Goal: Check status: Check status

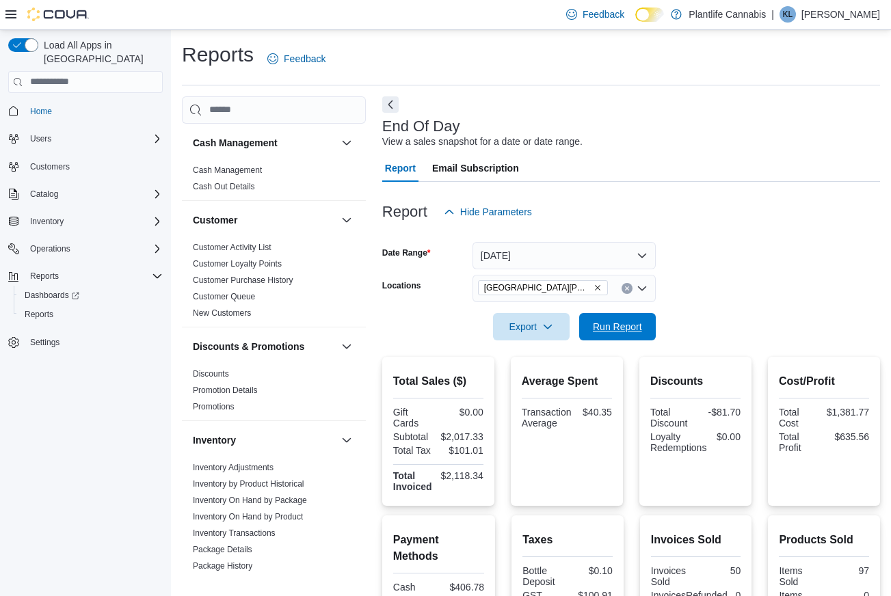
drag, startPoint x: 597, startPoint y: 335, endPoint x: 715, endPoint y: 197, distance: 181.8
click at [597, 335] on span "Run Report" at bounding box center [617, 326] width 60 height 27
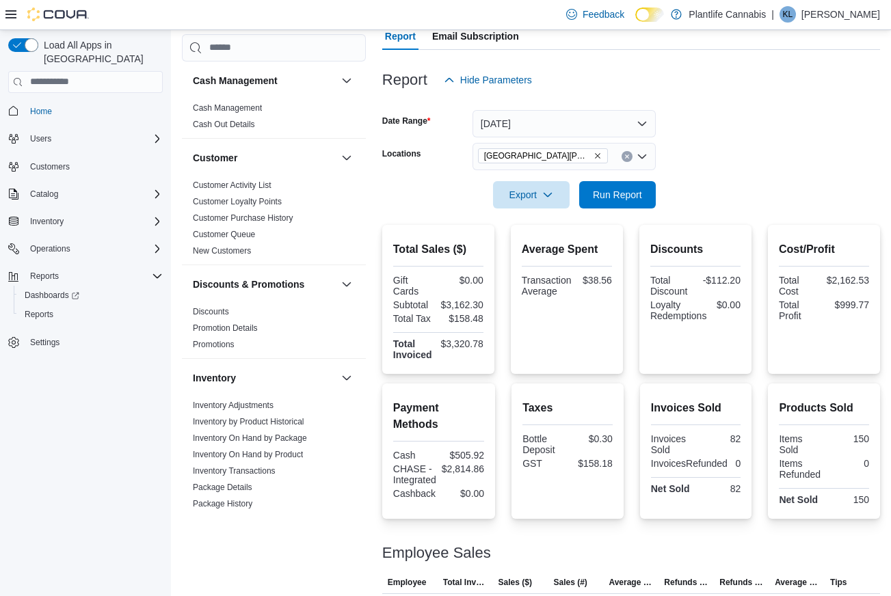
scroll to position [221, 0]
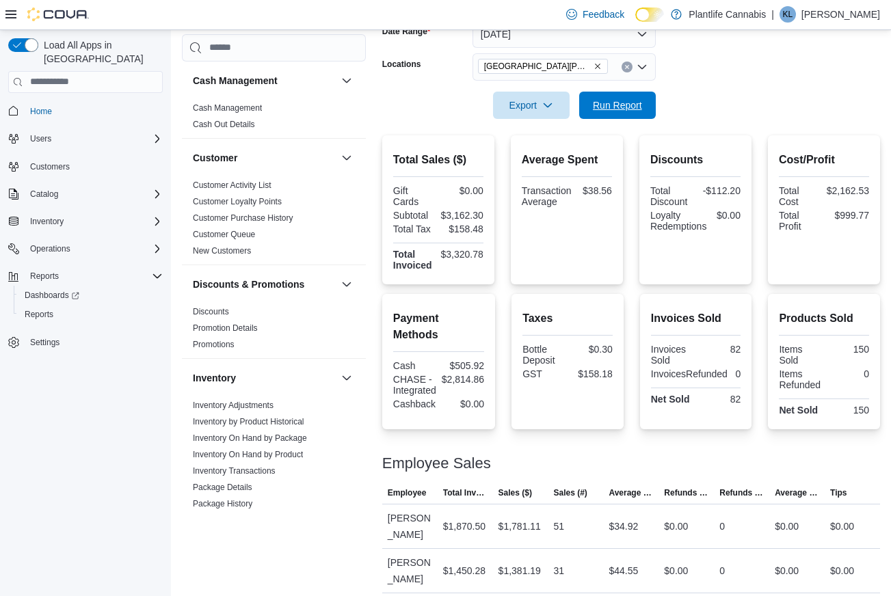
drag, startPoint x: 604, startPoint y: 110, endPoint x: 887, endPoint y: 130, distance: 283.0
click at [608, 112] on span "Run Report" at bounding box center [617, 105] width 49 height 14
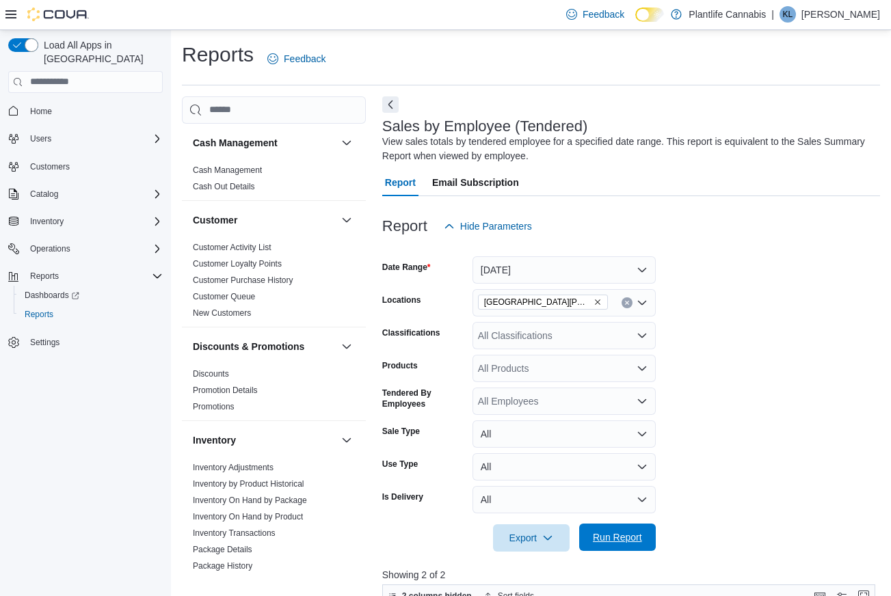
scroll to position [0, 427]
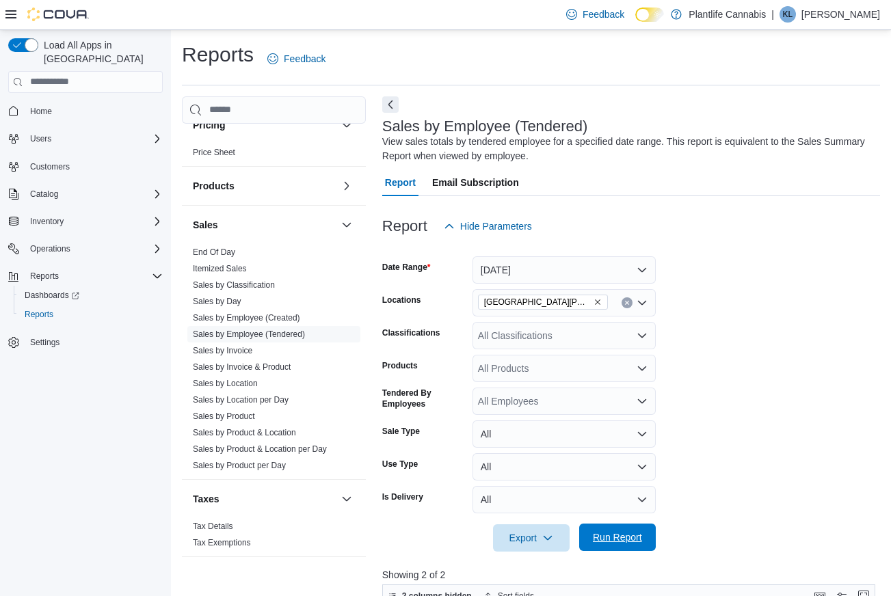
click at [645, 532] on span "Run Report" at bounding box center [617, 537] width 60 height 27
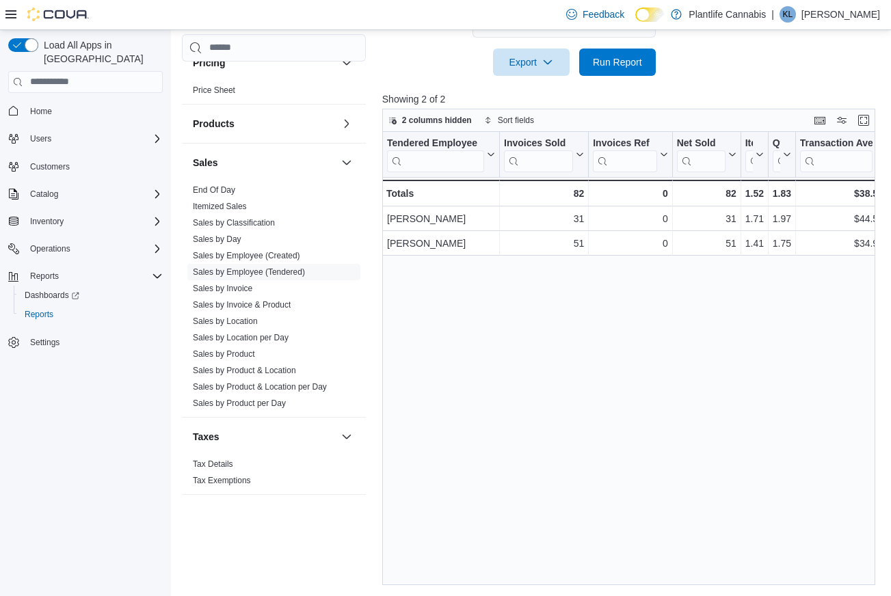
scroll to position [0, 0]
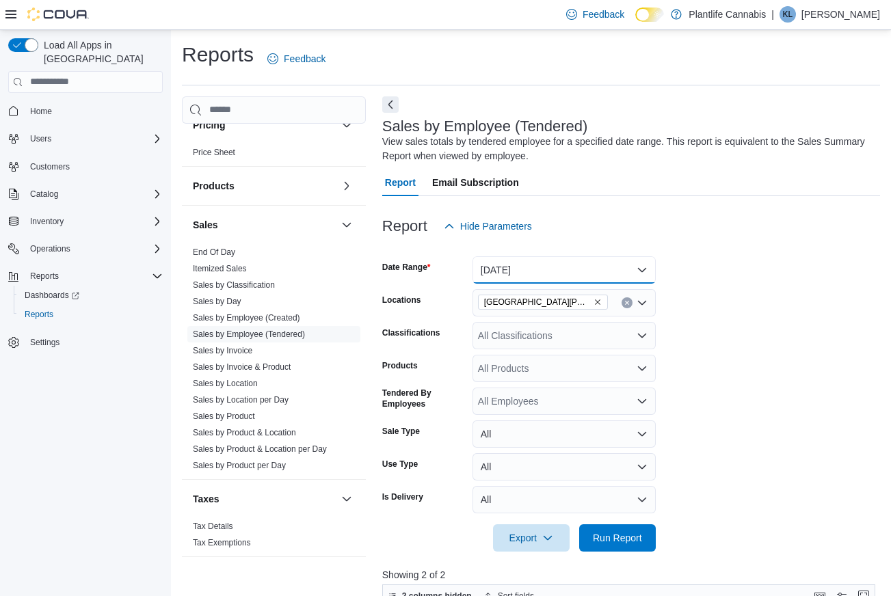
click at [543, 271] on button "[DATE]" at bounding box center [563, 269] width 183 height 27
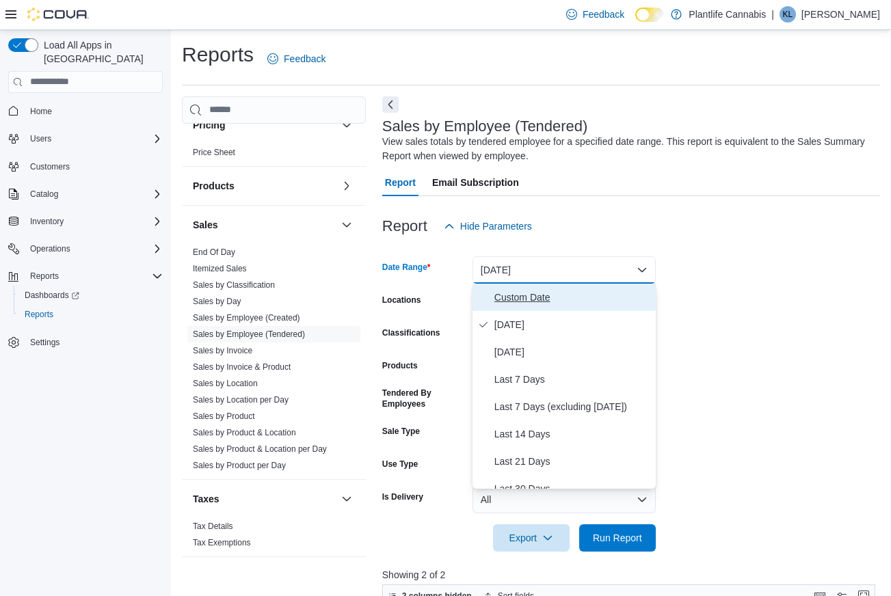
click at [538, 299] on span "Custom Date" at bounding box center [572, 297] width 156 height 16
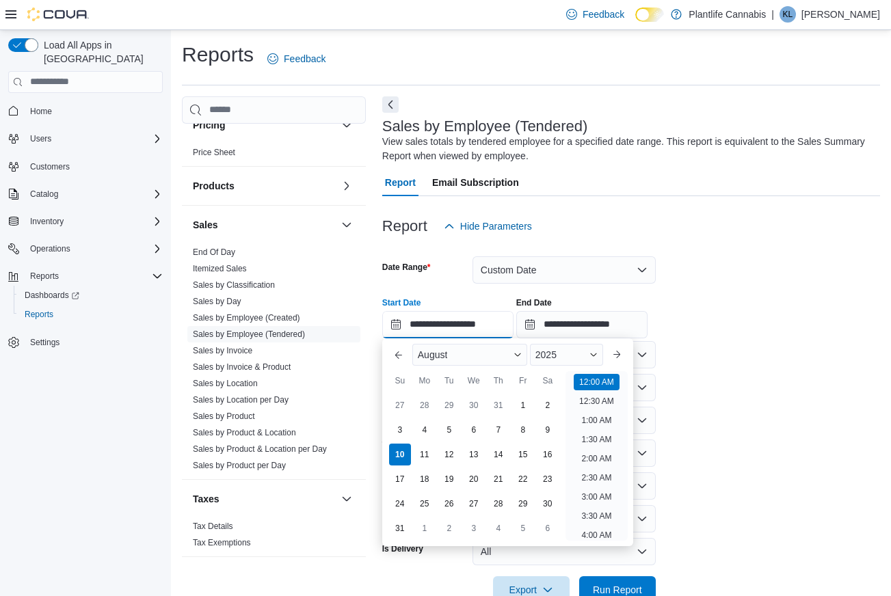
click at [509, 324] on input "**********" at bounding box center [447, 324] width 131 height 27
click at [601, 509] on li "8:00 PM" at bounding box center [597, 508] width 42 height 16
type input "**********"
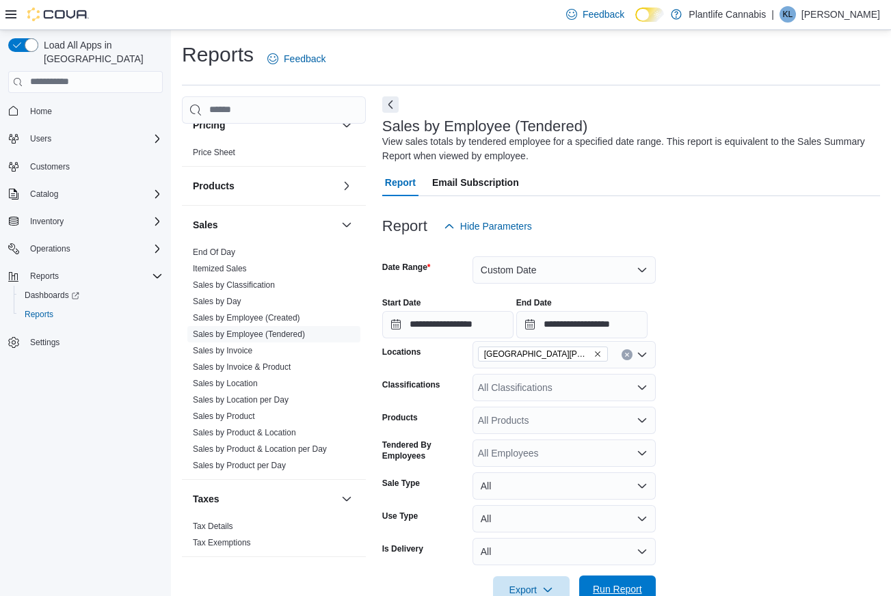
click at [615, 576] on span "Run Report" at bounding box center [617, 589] width 60 height 27
click at [577, 276] on button "Custom Date" at bounding box center [563, 269] width 183 height 27
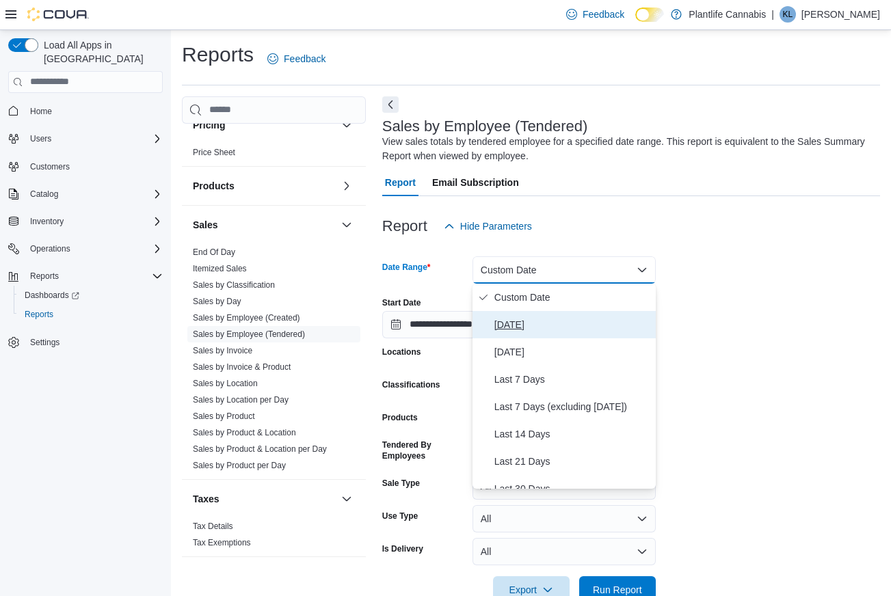
drag, startPoint x: 548, startPoint y: 331, endPoint x: 615, endPoint y: 306, distance: 71.0
click at [550, 331] on span "[DATE]" at bounding box center [572, 325] width 156 height 16
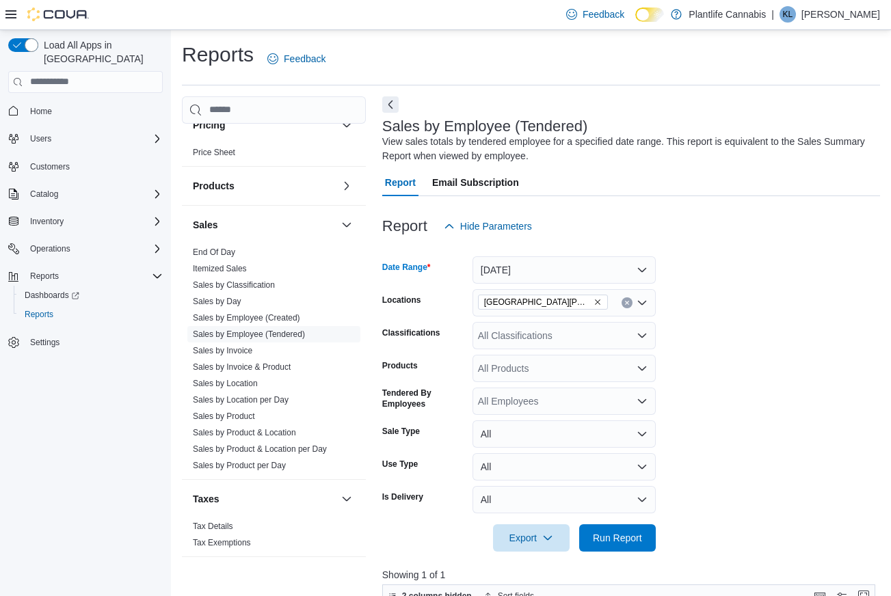
click at [729, 287] on form "Date Range [DATE] Locations [GEOGRAPHIC_DATA][PERSON_NAME] Creek Classification…" at bounding box center [631, 396] width 498 height 312
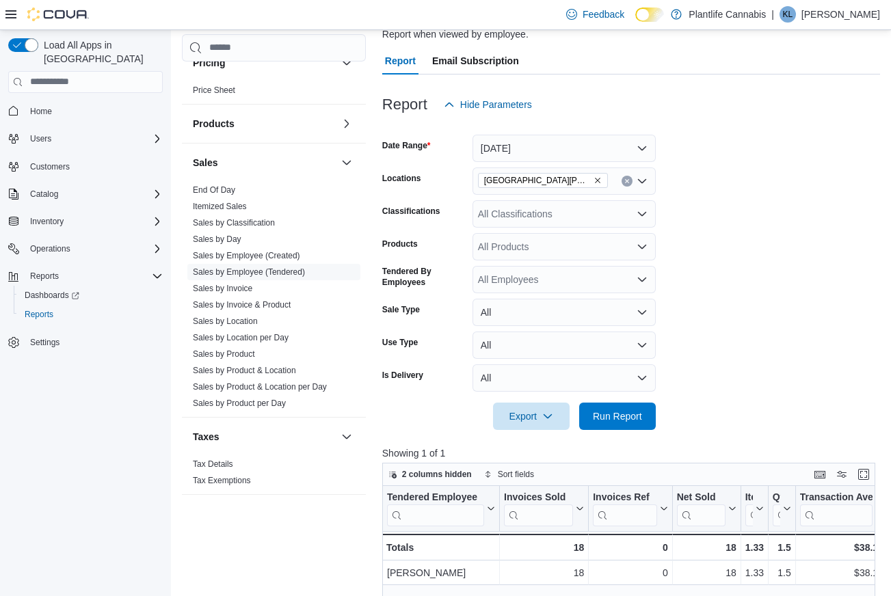
scroll to position [198, 0]
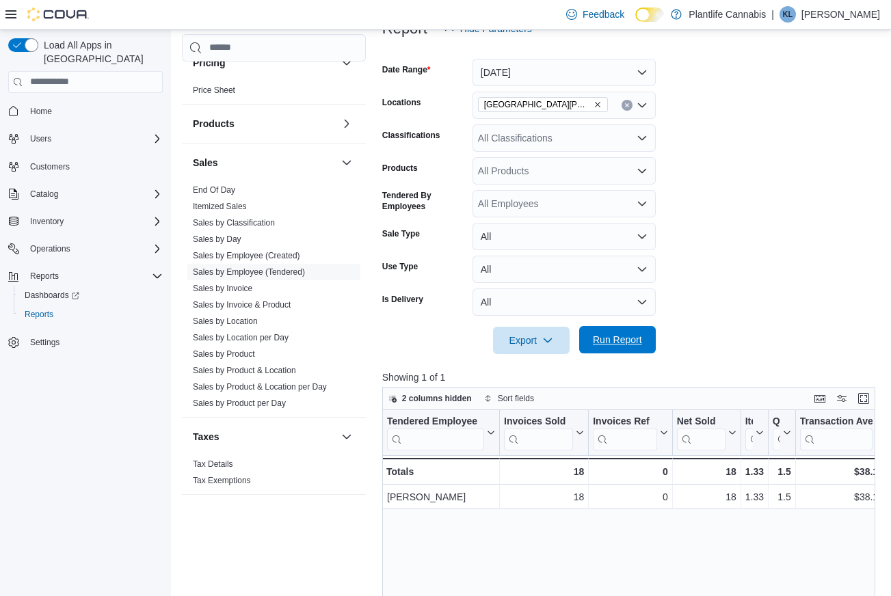
click at [615, 339] on span "Run Report" at bounding box center [617, 340] width 49 height 14
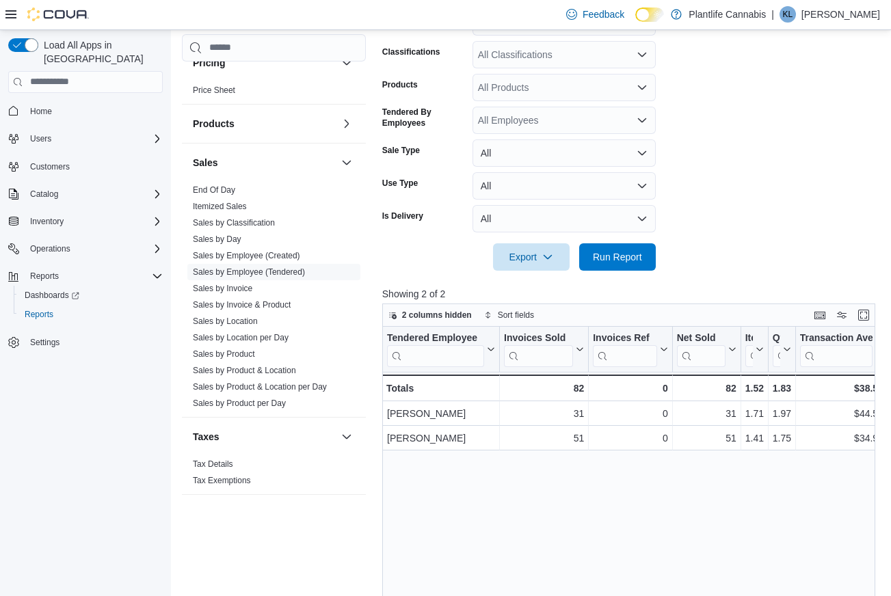
scroll to position [284, 0]
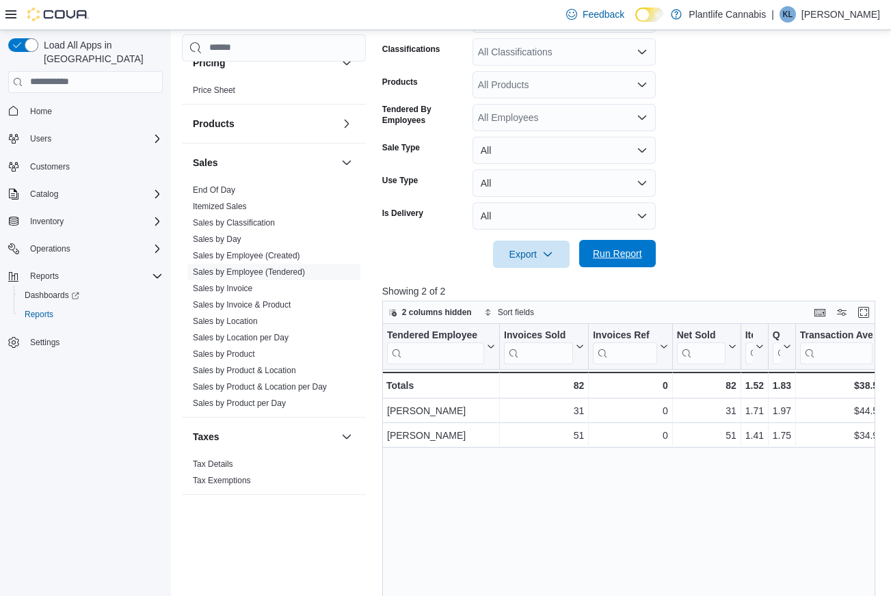
click at [604, 262] on span "Run Report" at bounding box center [617, 253] width 60 height 27
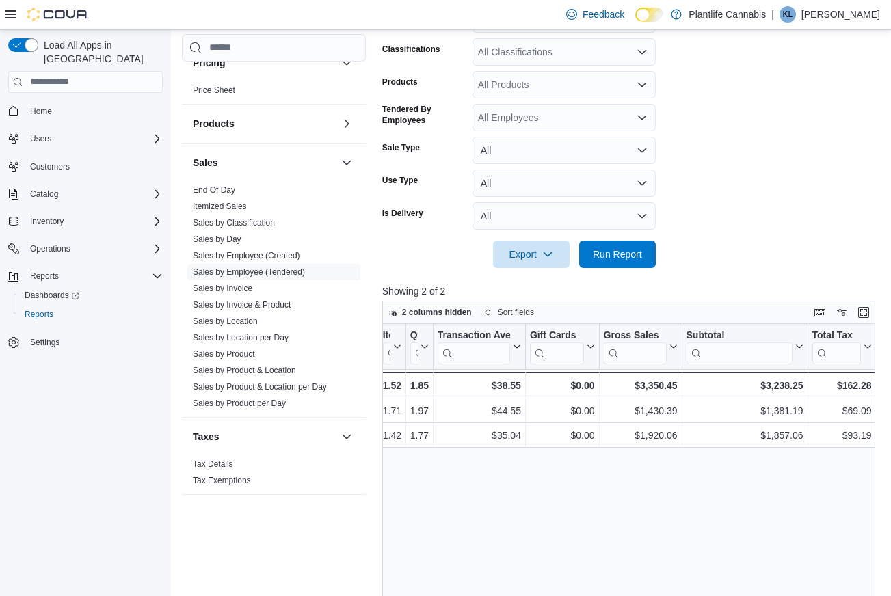
scroll to position [0, 413]
